Goal: Task Accomplishment & Management: Manage account settings

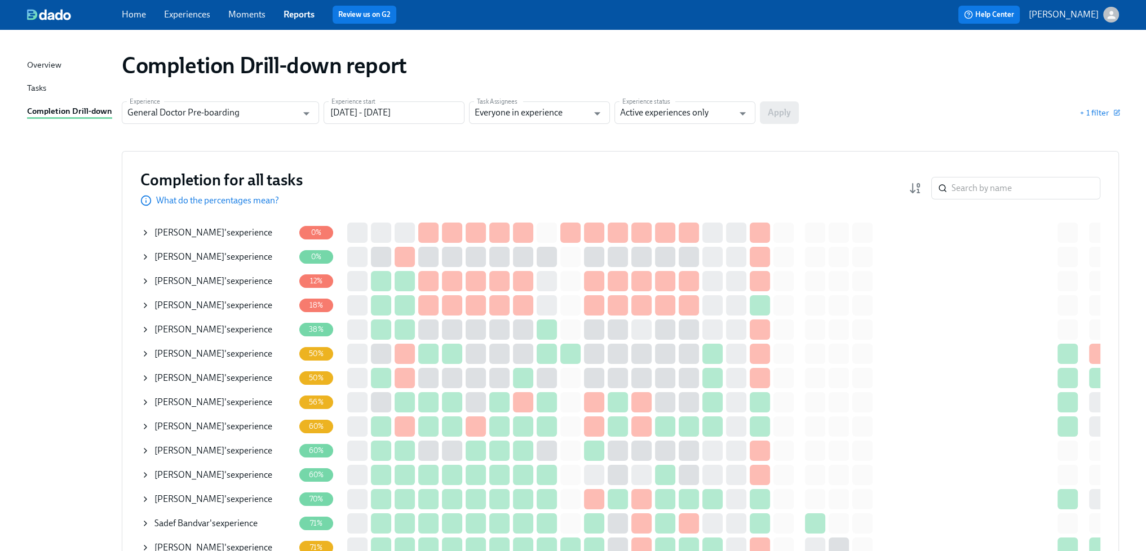
click at [192, 14] on link "Experiences" at bounding box center [187, 14] width 46 height 11
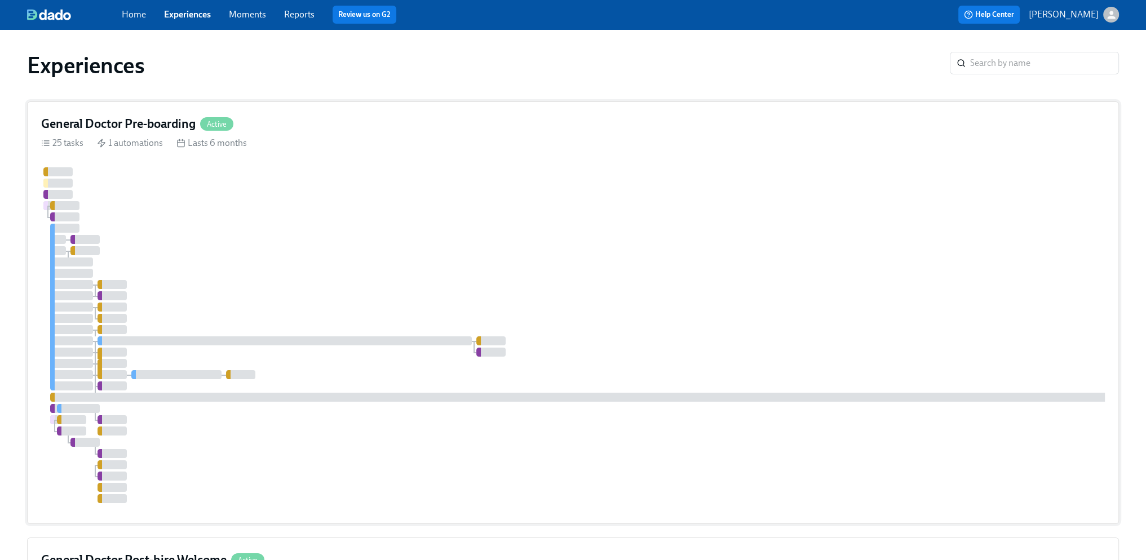
click at [411, 280] on div at bounding box center [680, 335] width 1279 height 336
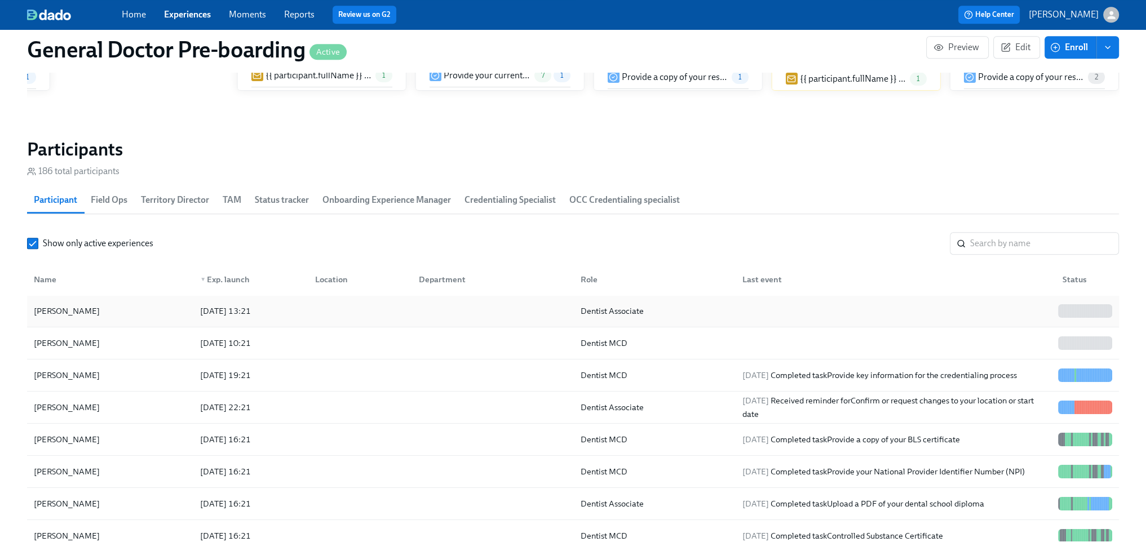
click at [76, 318] on div "[PERSON_NAME]" at bounding box center [66, 311] width 75 height 14
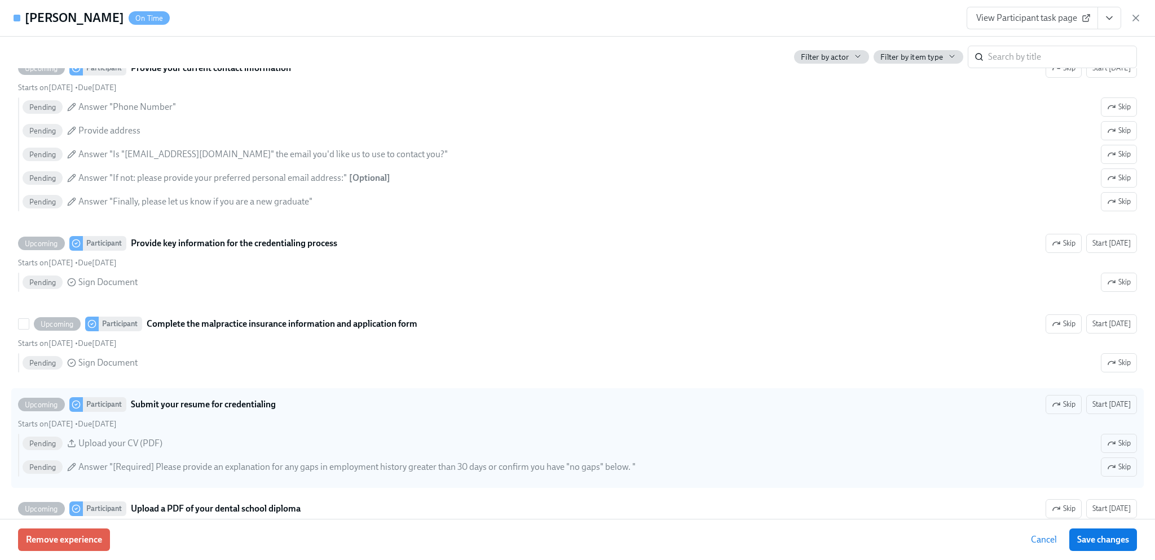
scroll to position [1353, 0]
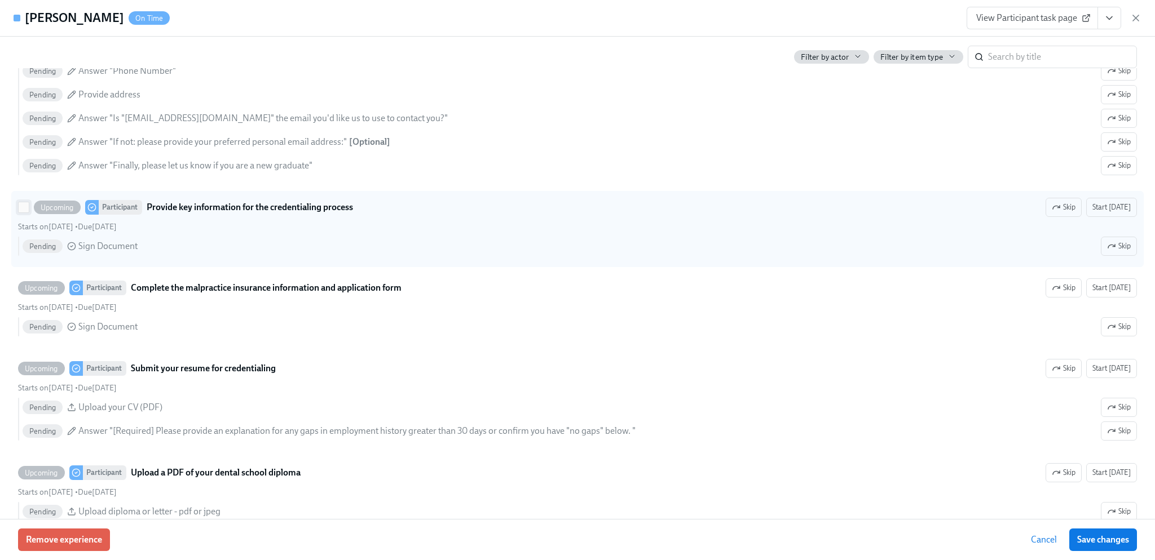
click at [23, 213] on input "Upcoming Participant Provide key information for the credentialing process Skip…" at bounding box center [24, 207] width 10 height 10
checkbox input "true"
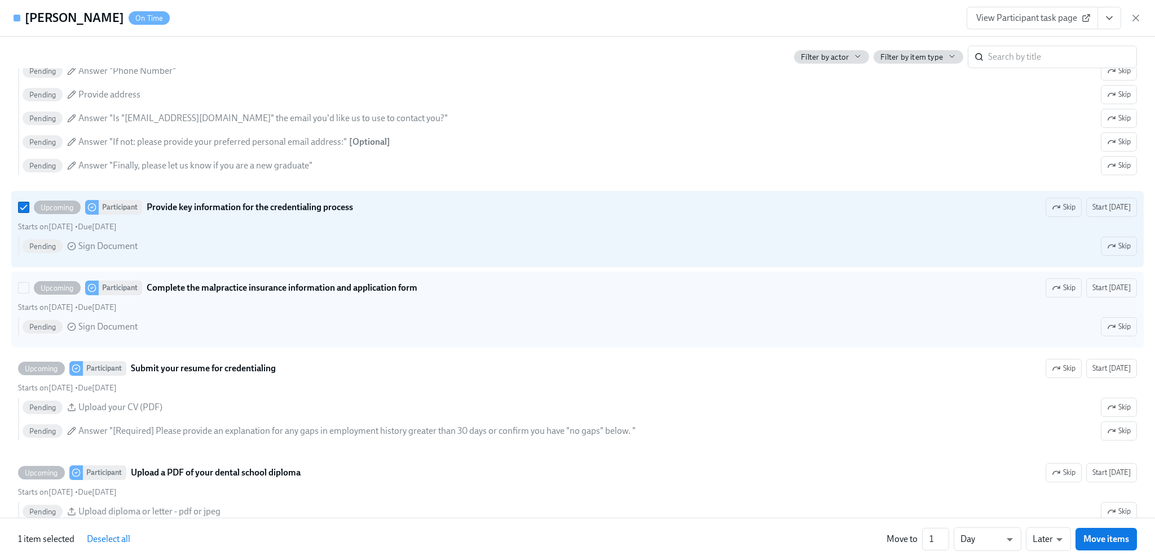
click at [17, 299] on label "Upcoming Participant Complete the malpractice insurance information and applica…" at bounding box center [577, 310] width 1132 height 76
click at [19, 293] on input "Upcoming Participant Complete the malpractice insurance information and applica…" at bounding box center [24, 288] width 10 height 10
checkbox input "true"
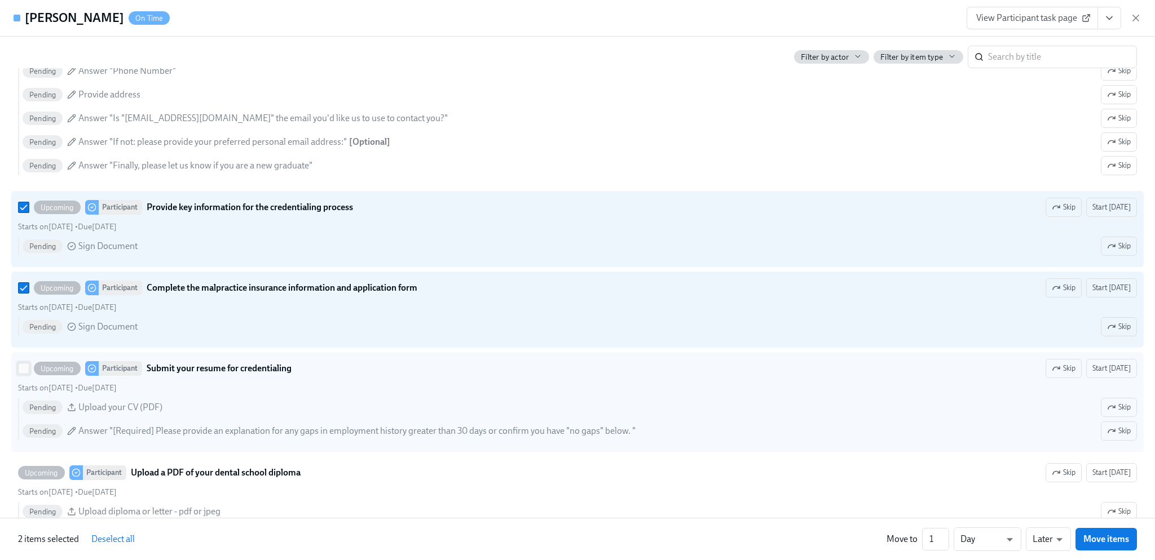
click at [23, 374] on input "Upcoming Participant Submit your resume for credentialing Skip Start [DATE] Sta…" at bounding box center [24, 369] width 10 height 10
checkbox input "true"
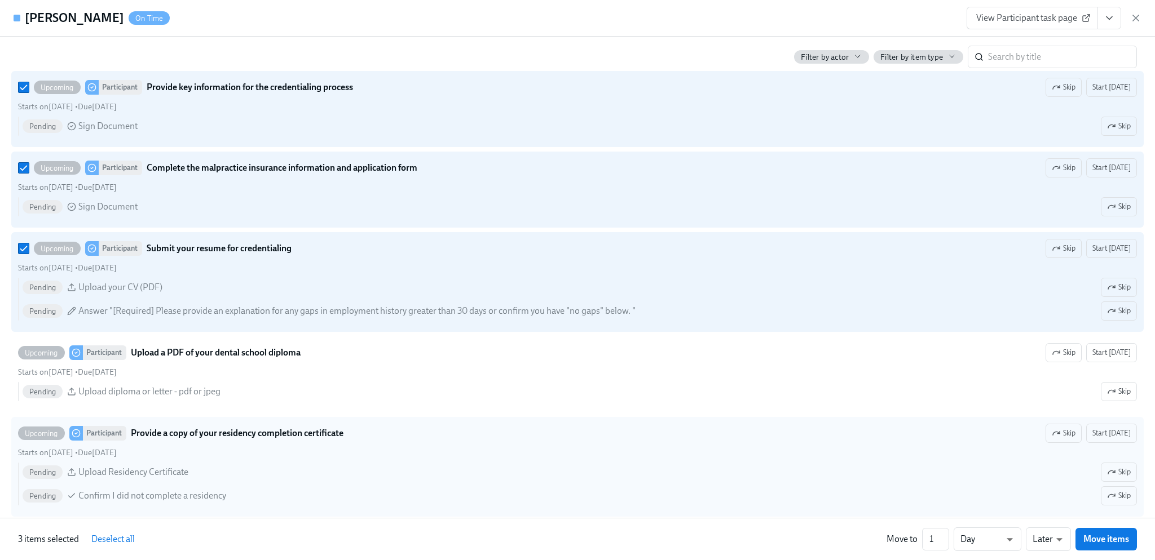
scroll to position [1579, 0]
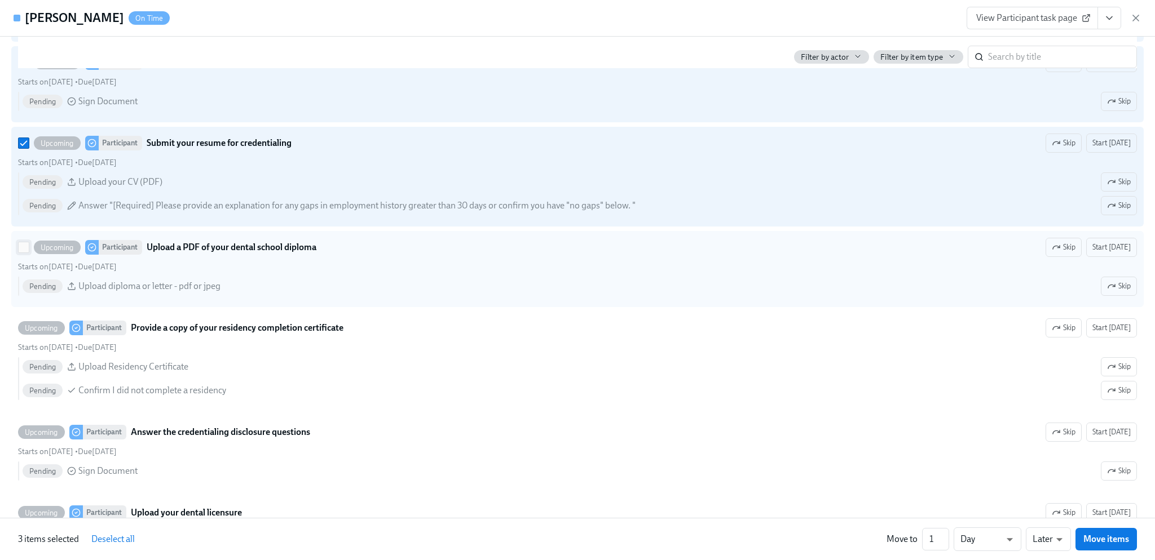
click at [25, 253] on input "Upcoming Participant Upload a PDF of your dental school diploma Skip Start [DAT…" at bounding box center [24, 247] width 10 height 10
checkbox input "true"
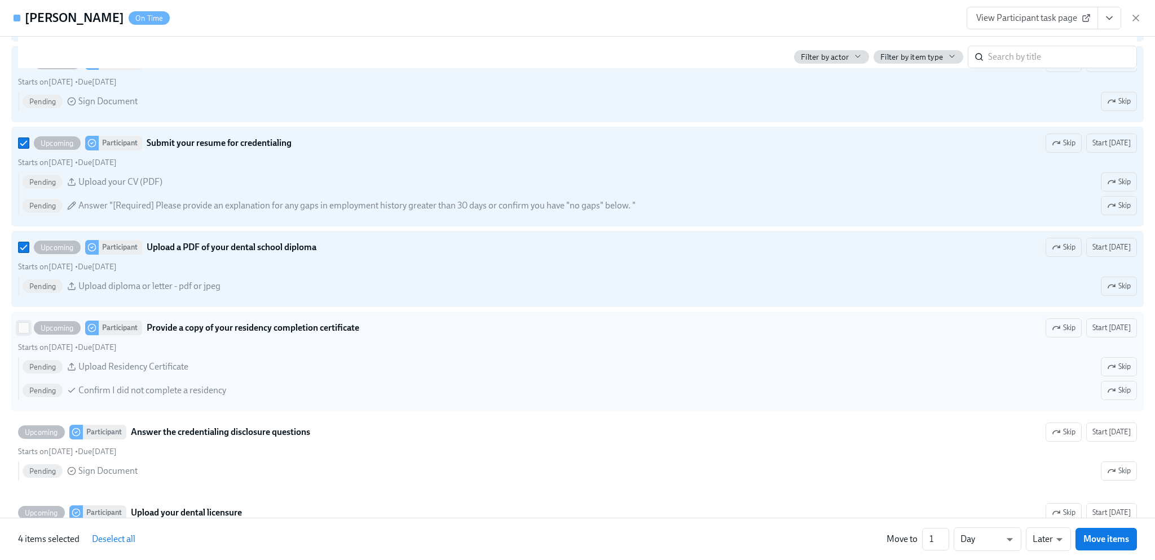
click at [23, 333] on input "Upcoming Participant Provide a copy of your residency completion certificate Sk…" at bounding box center [24, 328] width 10 height 10
checkbox input "true"
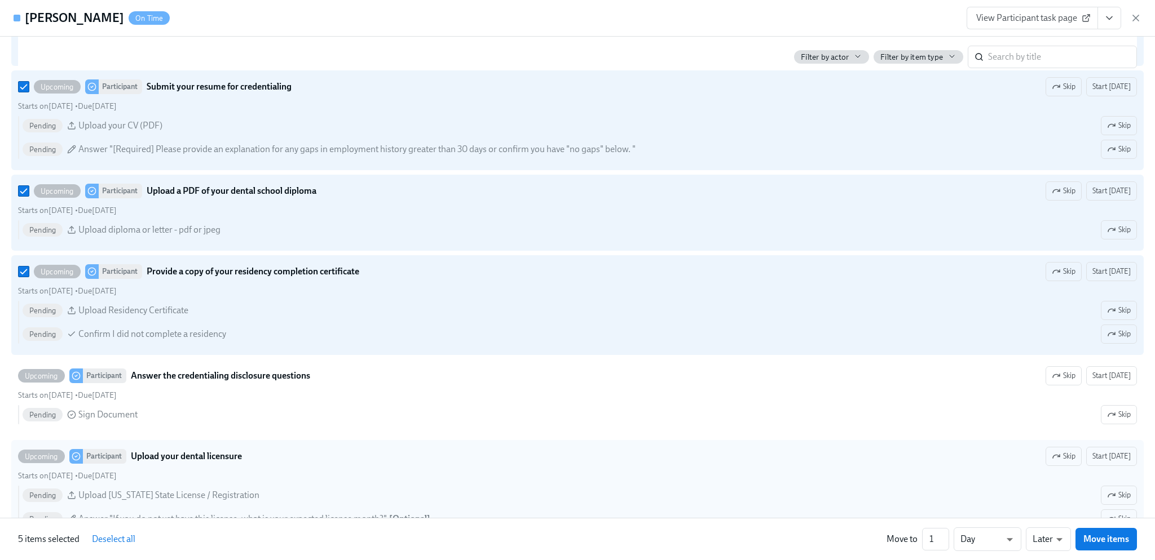
scroll to position [1748, 0]
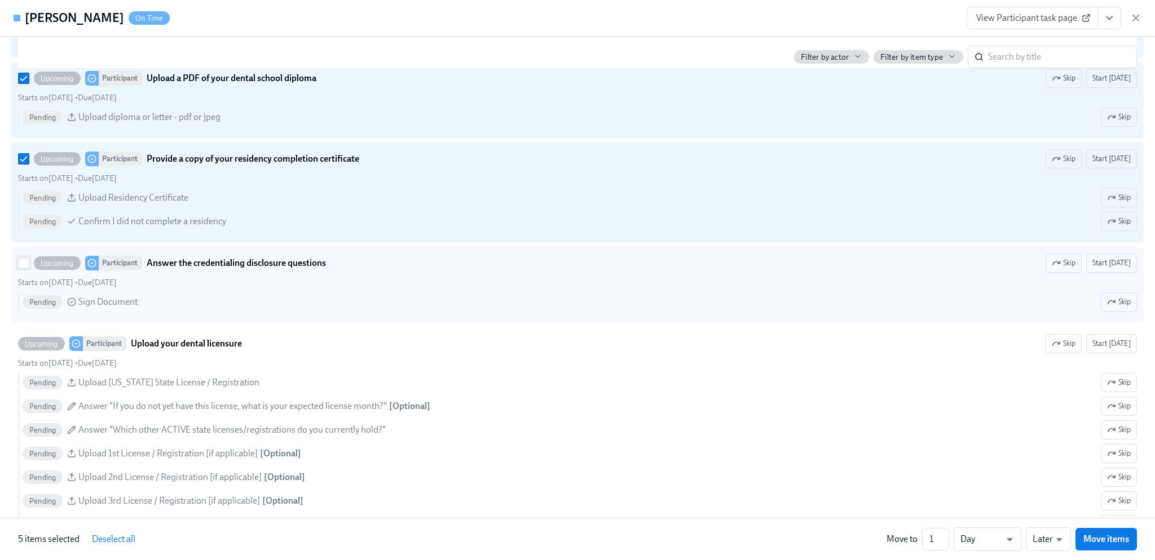
click at [22, 268] on input "Upcoming Participant Answer the credentialing disclosure questions Skip Start […" at bounding box center [24, 263] width 10 height 10
checkbox input "true"
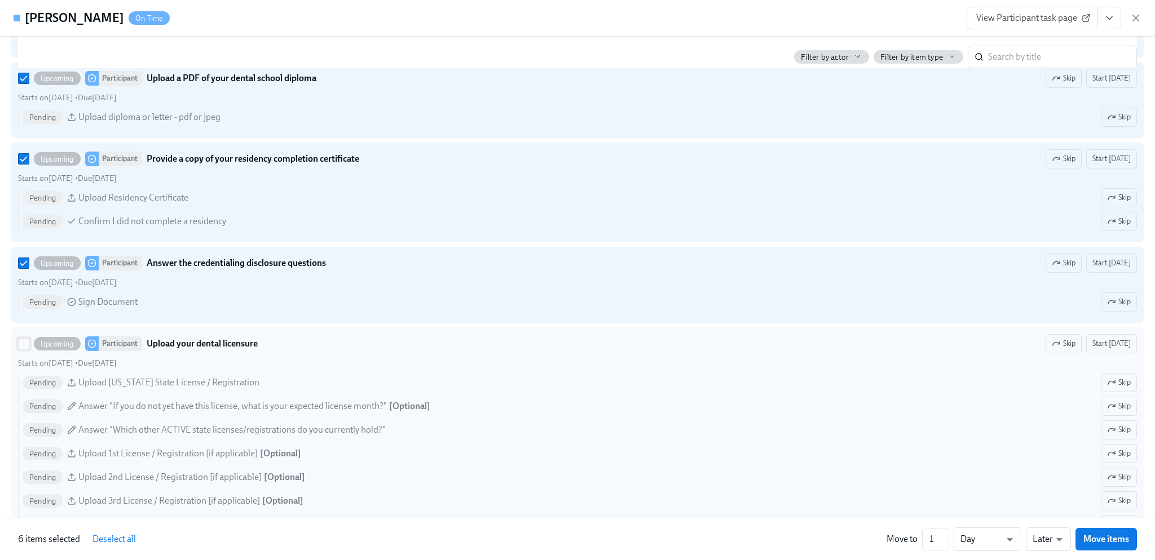
click at [26, 349] on input "Upcoming Participant Upload your dental licensure Skip Start [DATE] Starts on […" at bounding box center [24, 344] width 10 height 10
checkbox input "true"
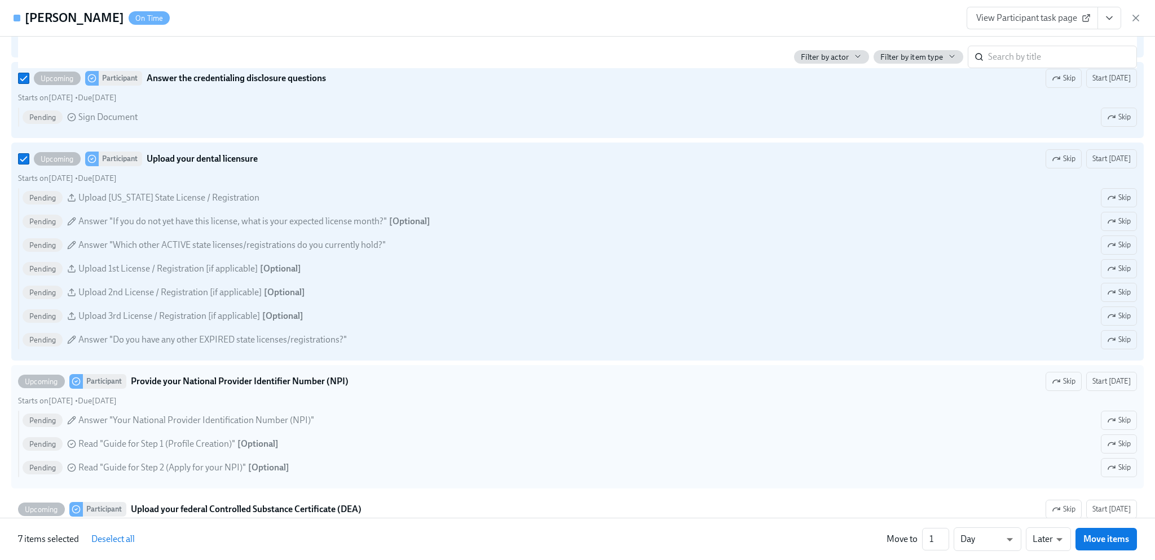
scroll to position [1973, 0]
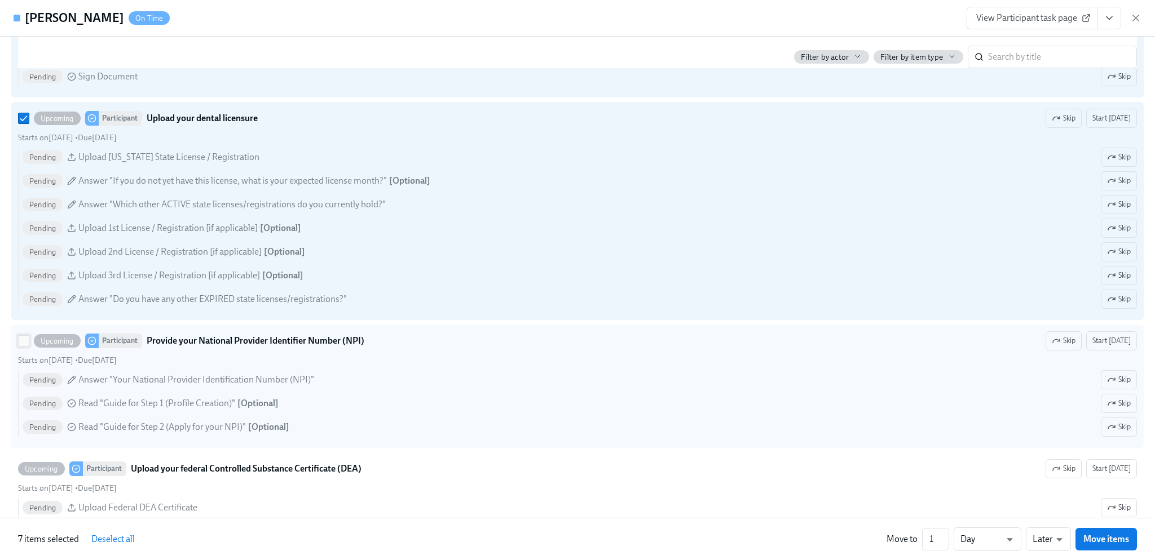
click at [28, 345] on input "Upcoming Participant Provide your National Provider Identifier Number (NPI) Ski…" at bounding box center [24, 341] width 10 height 10
checkbox input "true"
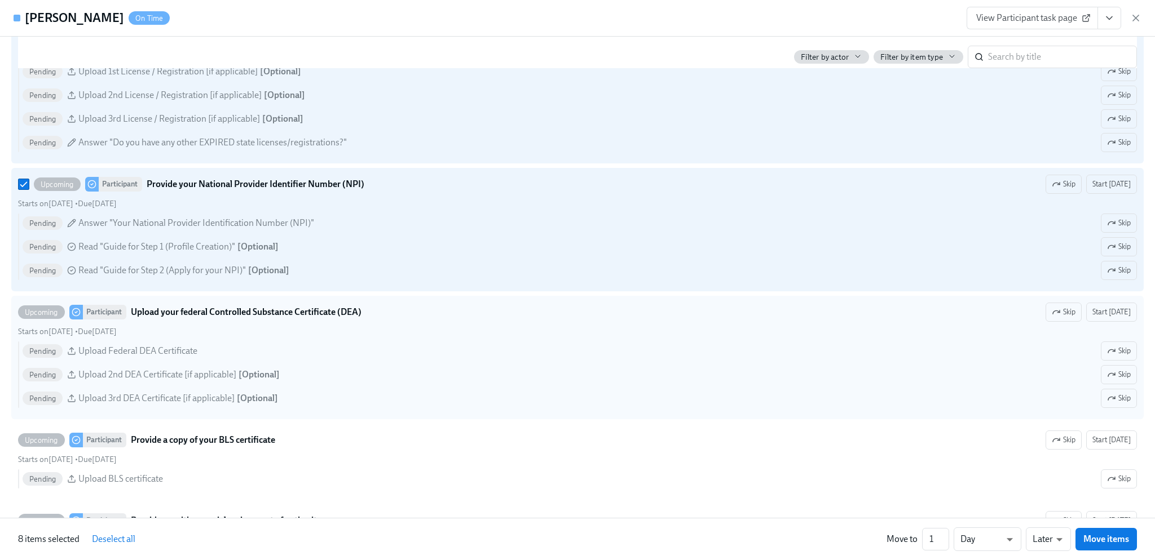
scroll to position [2143, 0]
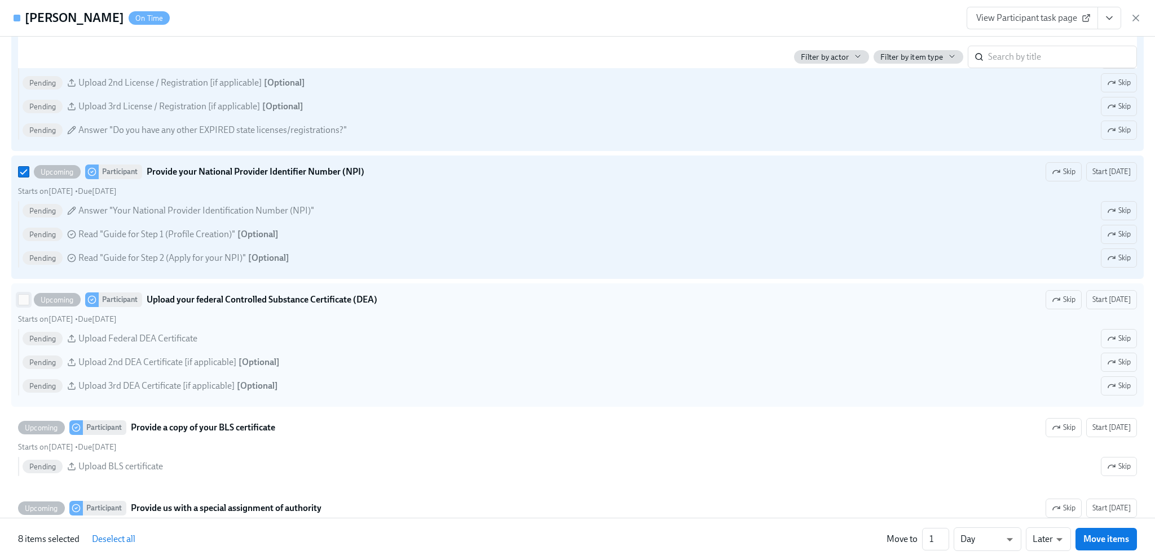
click at [23, 305] on input "Upcoming Participant Upload your federal Controlled Substance Certificate (DEA)…" at bounding box center [24, 300] width 10 height 10
checkbox input "true"
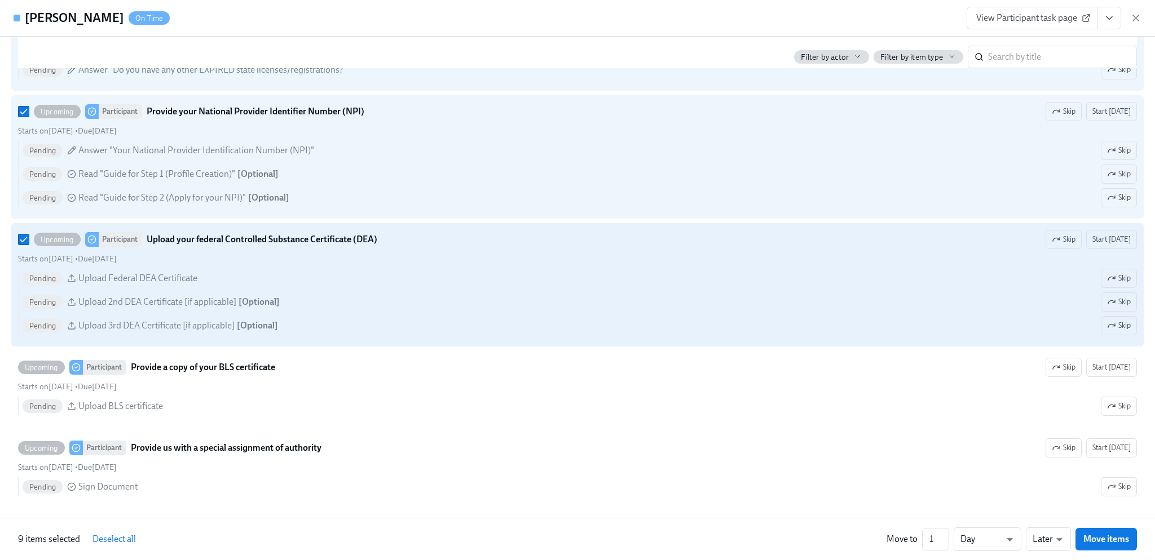
scroll to position [2255, 0]
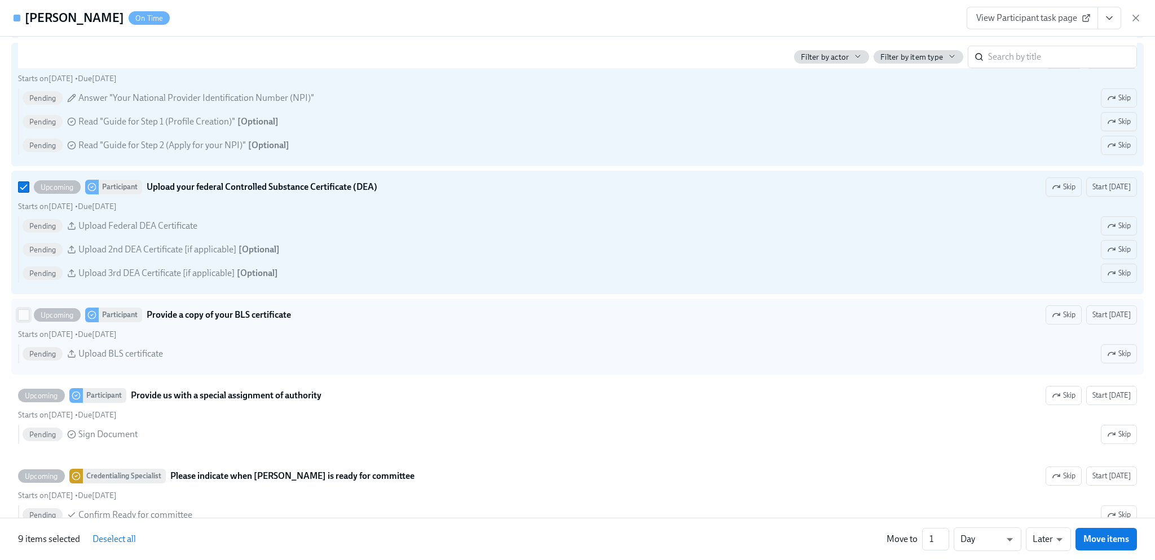
click at [20, 320] on input "Upcoming Participant Provide a copy of your BLS certificate Skip Start [DATE] S…" at bounding box center [24, 315] width 10 height 10
checkbox input "true"
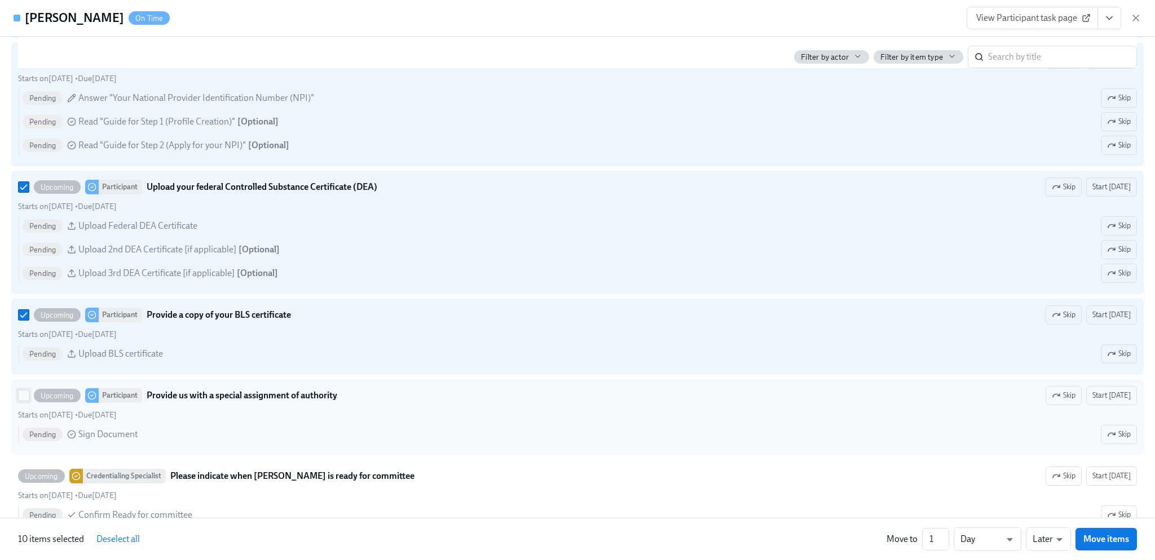
click at [27, 398] on input "Upcoming Participant Provide us with a special assignment of authority Skip Sta…" at bounding box center [24, 396] width 10 height 10
checkbox input "true"
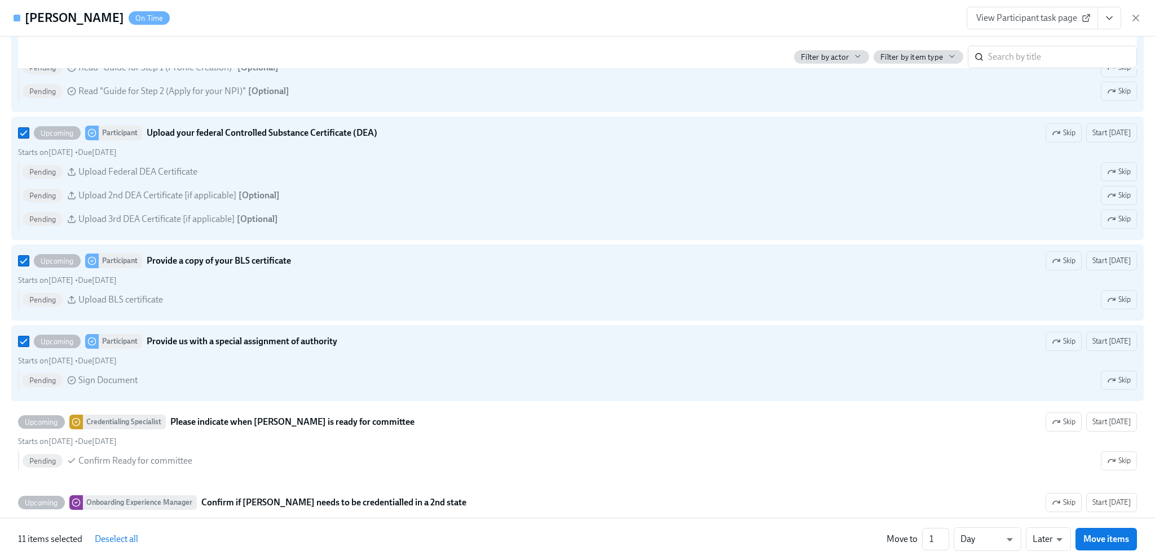
scroll to position [2537, 0]
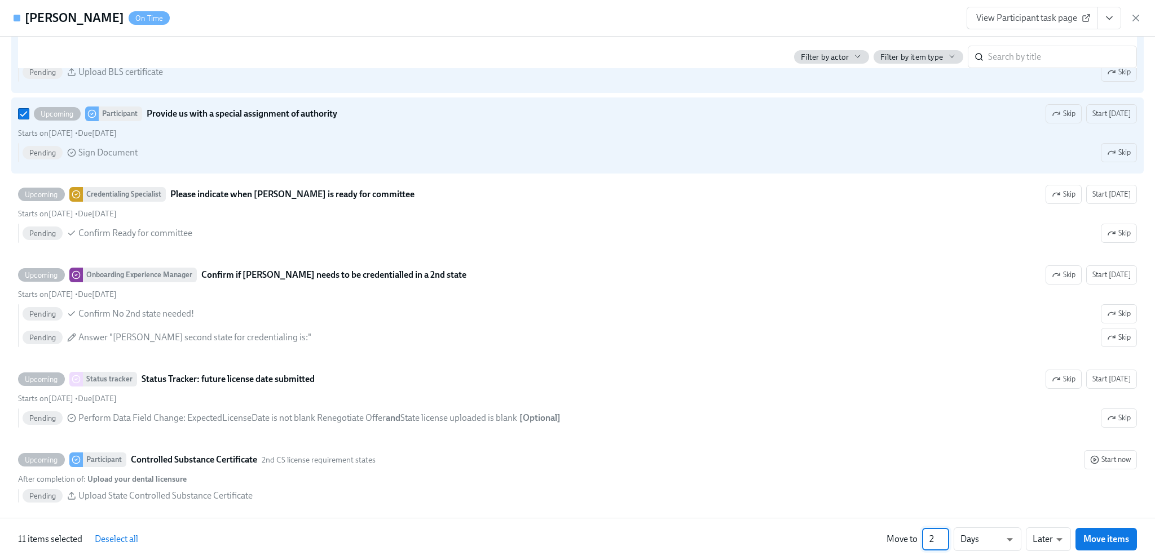
click at [940, 537] on input "2" at bounding box center [935, 539] width 27 height 23
click at [943, 542] on input "1" at bounding box center [935, 539] width 27 height 23
click at [943, 534] on input "2" at bounding box center [935, 539] width 27 height 23
click at [943, 534] on input "3" at bounding box center [935, 539] width 27 height 23
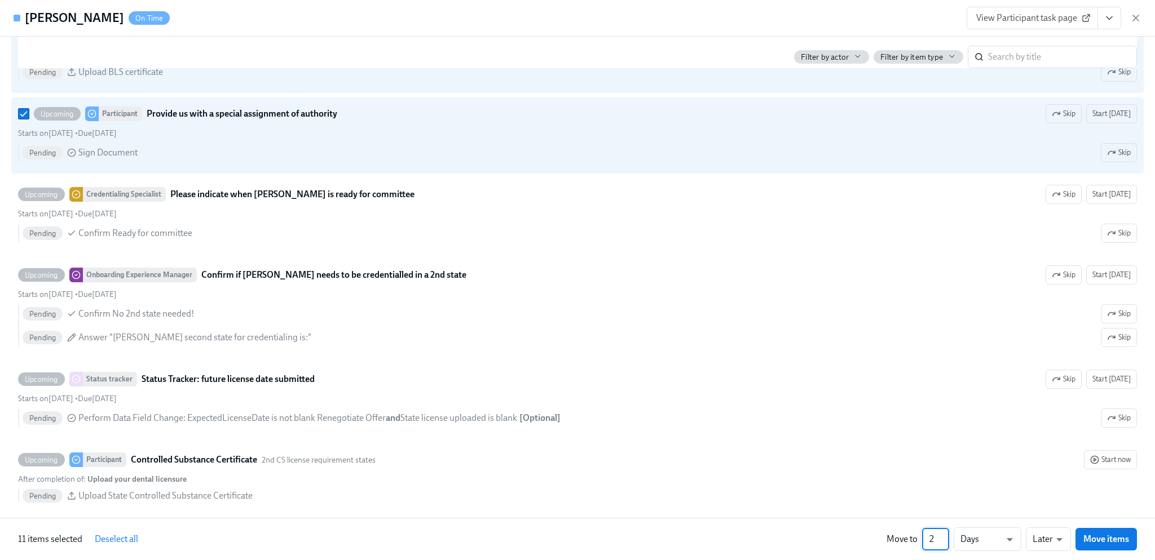
type input "2"
click at [946, 542] on input "2" at bounding box center [935, 539] width 27 height 23
click at [1004, 538] on li "Weeks" at bounding box center [987, 537] width 68 height 19
type input "w"
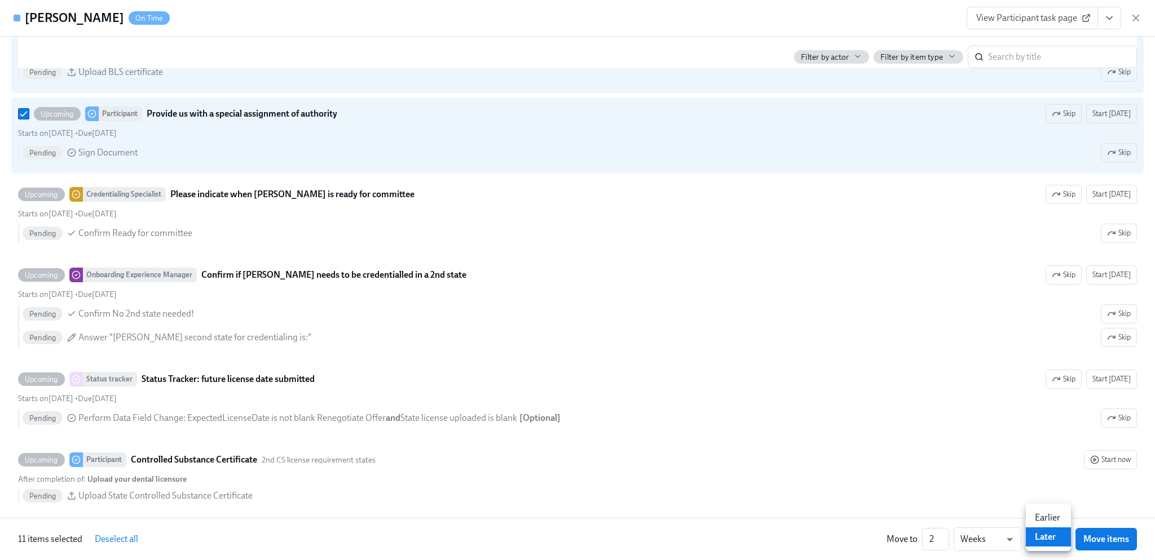
click at [1055, 519] on li "Earlier" at bounding box center [1048, 518] width 45 height 19
type input "earlier"
click at [1107, 538] on span "Move items" at bounding box center [1106, 539] width 46 height 11
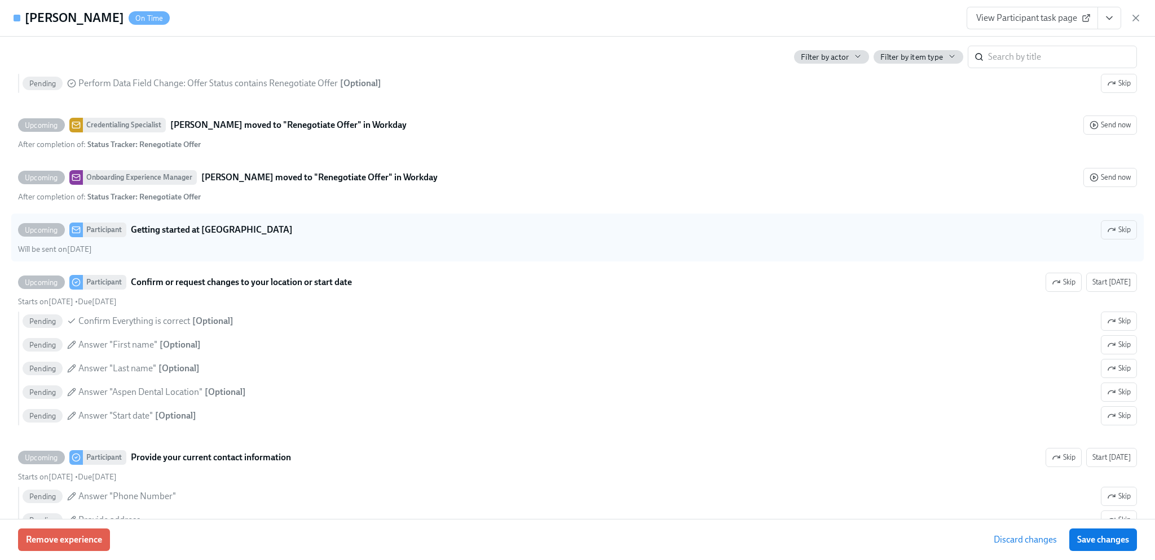
scroll to position [2324, 0]
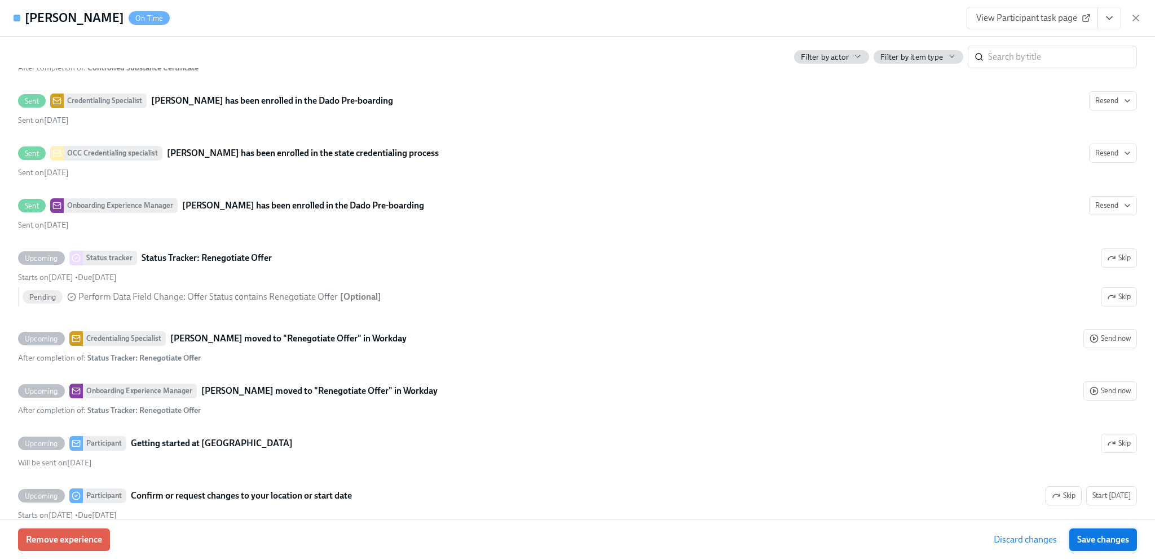
click at [1083, 538] on span "Save changes" at bounding box center [1103, 540] width 52 height 11
